Goal: Communication & Community: Answer question/provide support

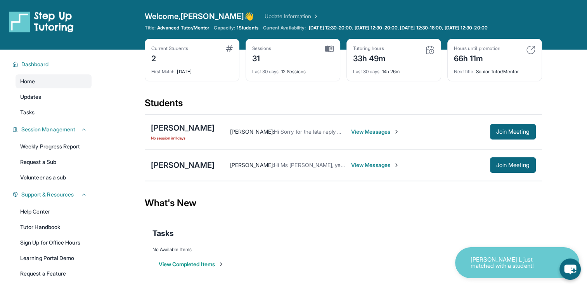
click at [369, 130] on span "View Messages" at bounding box center [375, 132] width 48 height 8
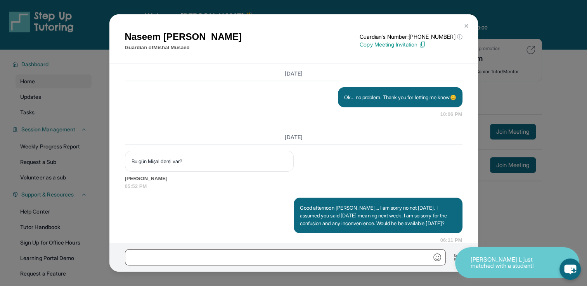
scroll to position [8749, 0]
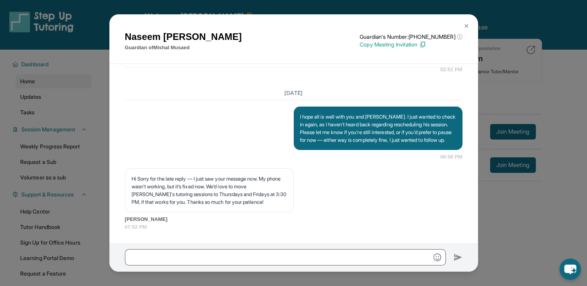
click at [467, 24] on img at bounding box center [466, 26] width 6 height 6
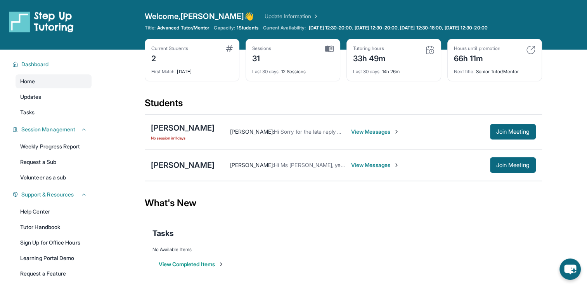
click at [375, 132] on span "View Messages" at bounding box center [375, 132] width 48 height 8
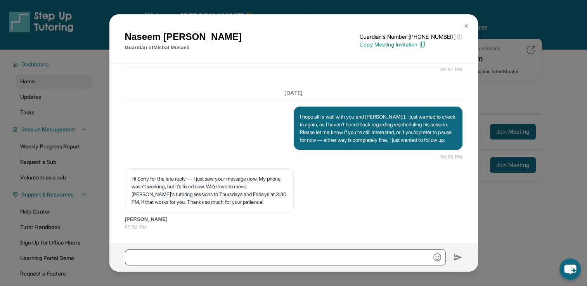
click at [467, 25] on img at bounding box center [466, 26] width 6 height 6
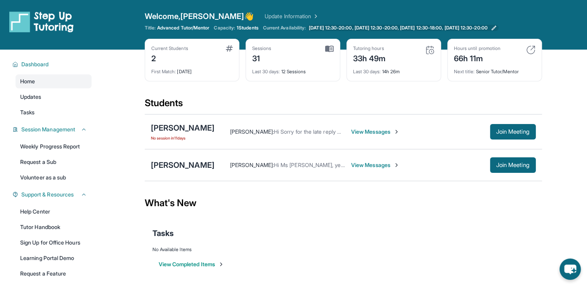
click at [498, 25] on link "[DATE] 12:30-20:00, [DATE] 12:30-20:00, [DATE] 12:30-18:00, [DATE] 12:30-20:00" at bounding box center [402, 28] width 191 height 6
click at [105, 77] on main "Current Students 2 First Match : 2 months ago Sessions 31 Last 30 days : 12 Ses…" at bounding box center [343, 168] width 488 height 237
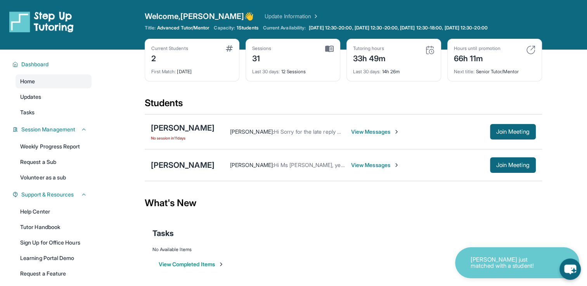
click at [427, 23] on div "Welcome, Isabella 👋 Update Information Title: Advanced Tutor/Mentor Capacity: 1…" at bounding box center [343, 25] width 397 height 28
click at [497, 28] on icon at bounding box center [494, 28] width 6 height 6
